Goal: Task Accomplishment & Management: Use online tool/utility

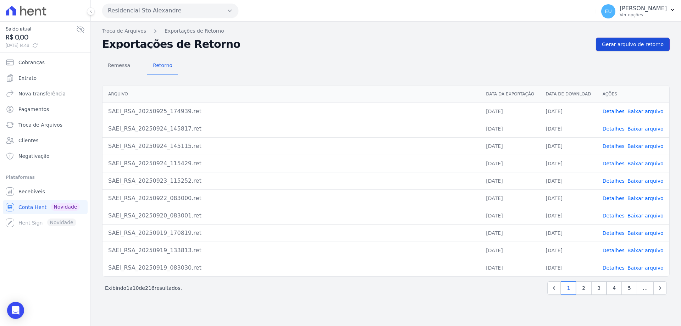
click at [638, 45] on span "Gerar arquivo de retorno" at bounding box center [633, 44] width 62 height 7
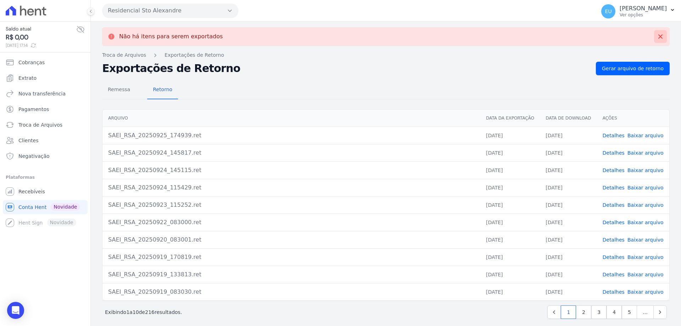
click at [657, 33] on icon at bounding box center [660, 36] width 7 height 7
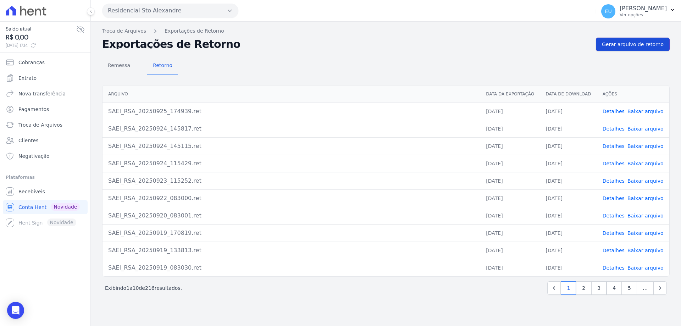
click at [642, 43] on span "Gerar arquivo de retorno" at bounding box center [633, 44] width 62 height 7
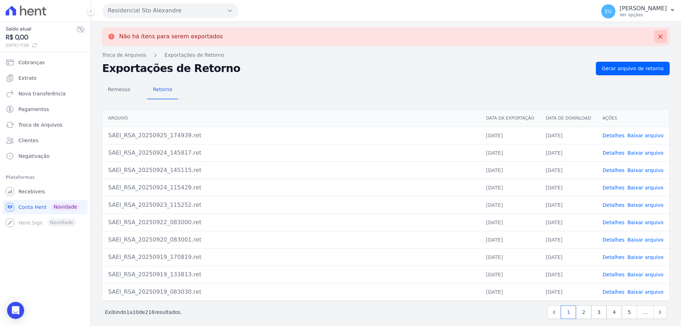
click at [657, 35] on icon at bounding box center [660, 36] width 7 height 7
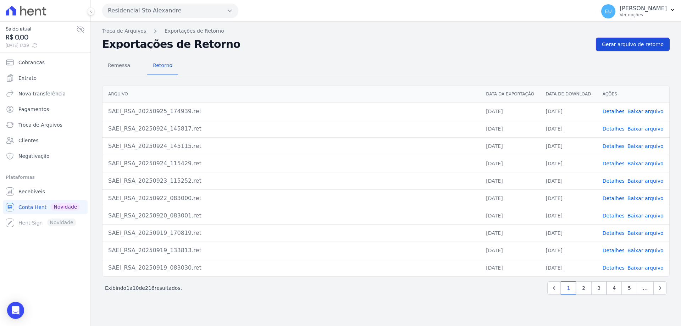
click at [631, 42] on span "Gerar arquivo de retorno" at bounding box center [633, 44] width 62 height 7
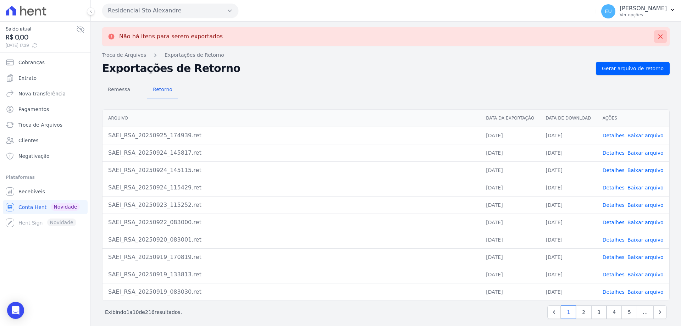
click at [658, 35] on icon at bounding box center [660, 36] width 4 height 4
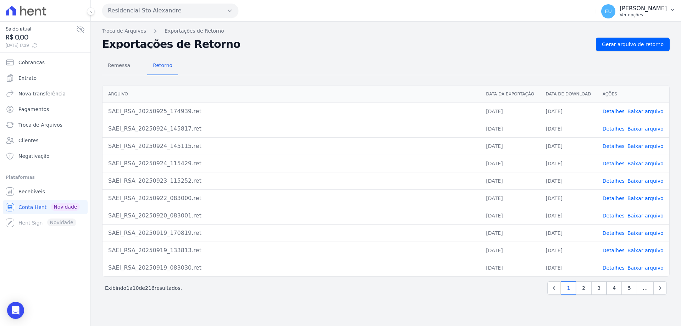
click at [639, 9] on p "[PERSON_NAME]" at bounding box center [643, 8] width 47 height 7
click at [618, 30] on link "Logout" at bounding box center [635, 30] width 91 height 13
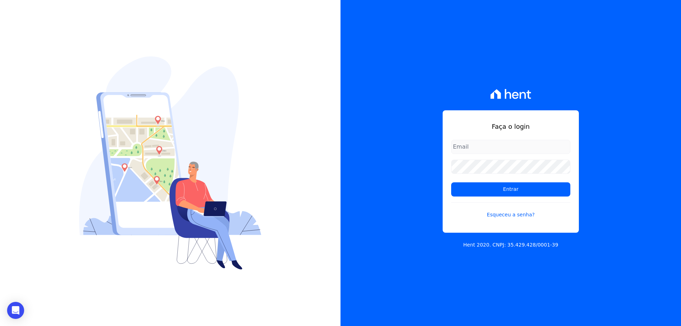
type input "[EMAIL_ADDRESS][DOMAIN_NAME]"
